Goal: Information Seeking & Learning: Learn about a topic

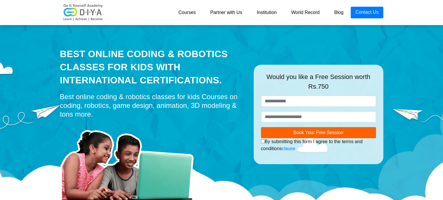
click at [192, 13] on link "Courses" at bounding box center [187, 13] width 32 height 12
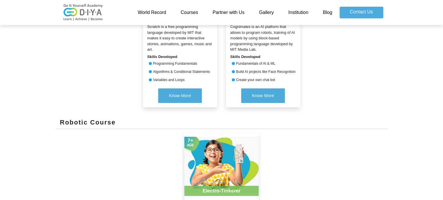
scroll to position [315, 0]
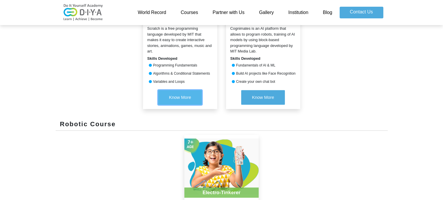
click at [181, 95] on span "Know More" at bounding box center [180, 97] width 22 height 5
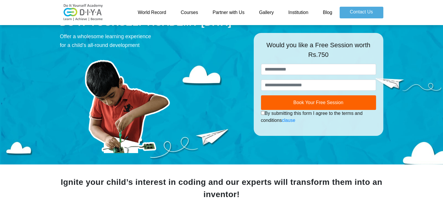
scroll to position [0, 0]
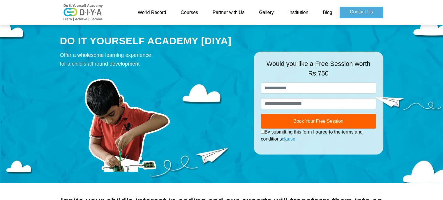
click at [250, 13] on link "Partner with Us" at bounding box center [229, 13] width 46 height 12
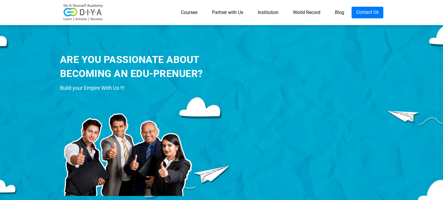
click at [192, 13] on link "Courses" at bounding box center [189, 13] width 31 height 12
